Goal: Navigation & Orientation: Find specific page/section

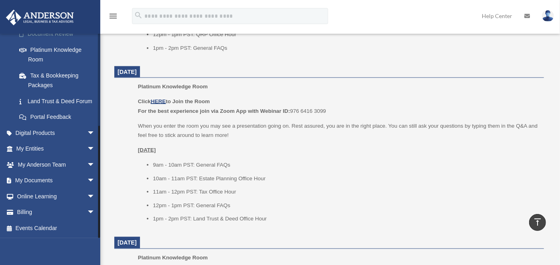
scroll to position [668, 0]
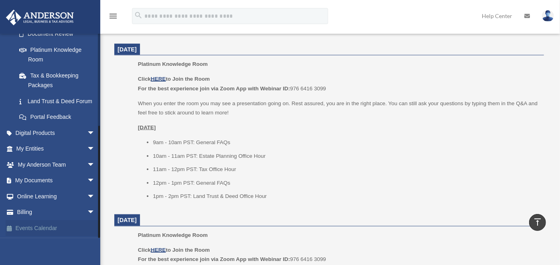
click at [39, 229] on link "Events Calendar" at bounding box center [57, 228] width 102 height 16
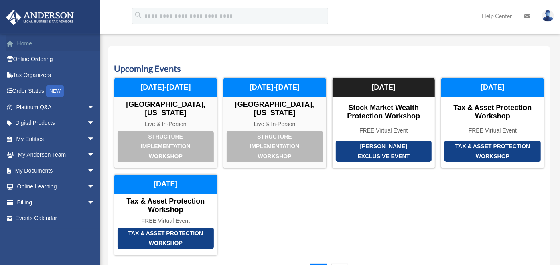
click at [27, 43] on link "Home" at bounding box center [57, 43] width 102 height 16
